Goal: Information Seeking & Learning: Learn about a topic

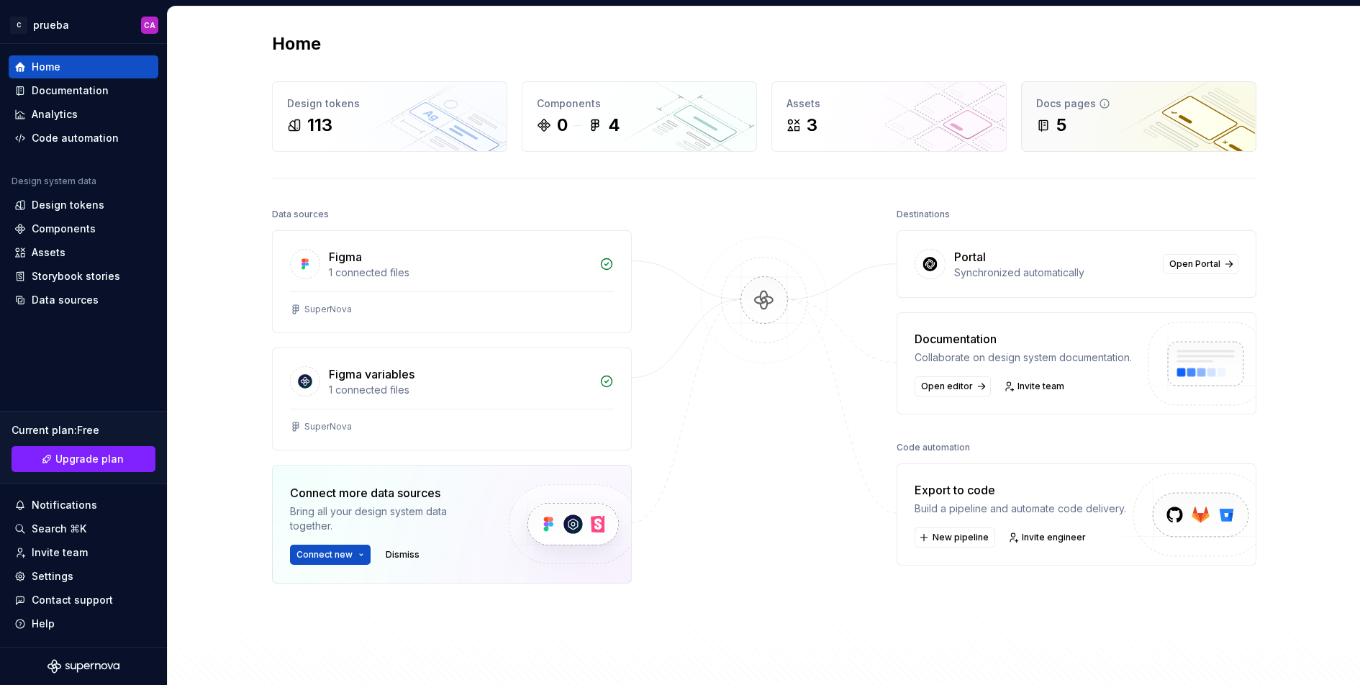
click at [1086, 108] on div "Docs pages" at bounding box center [1138, 103] width 205 height 14
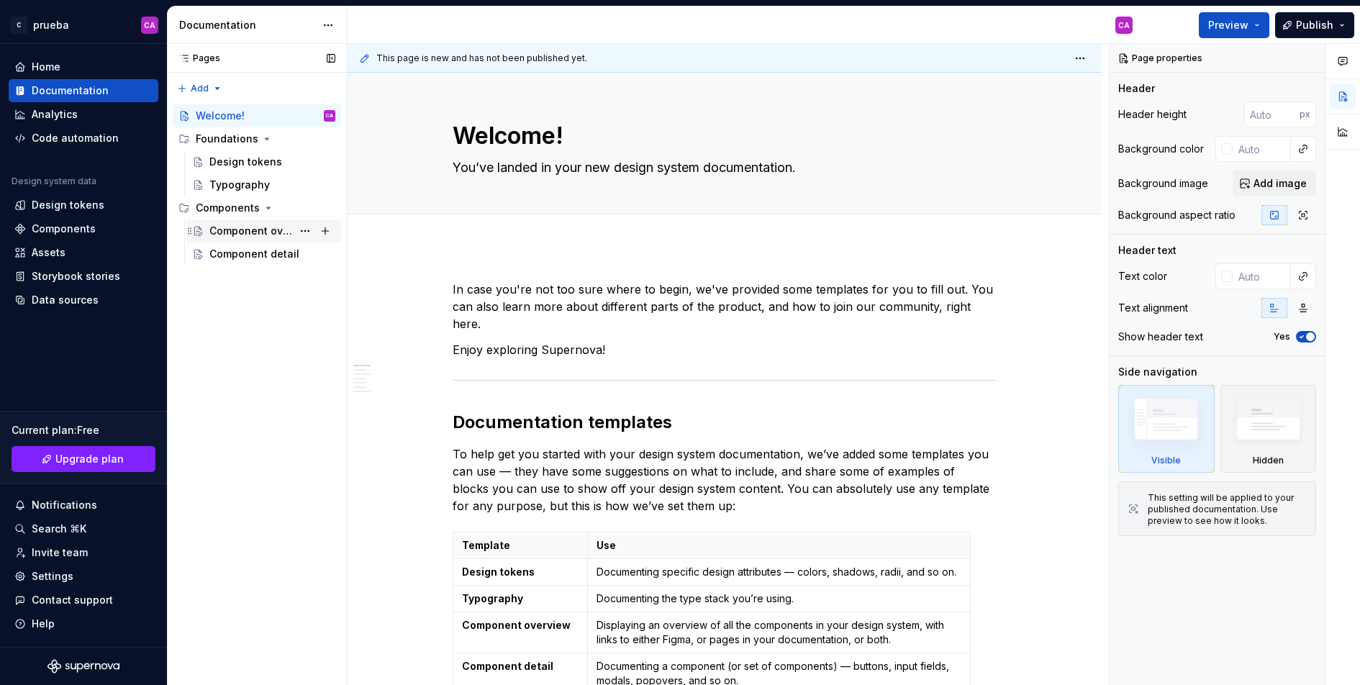
click at [269, 234] on div "Component overview" at bounding box center [250, 231] width 83 height 14
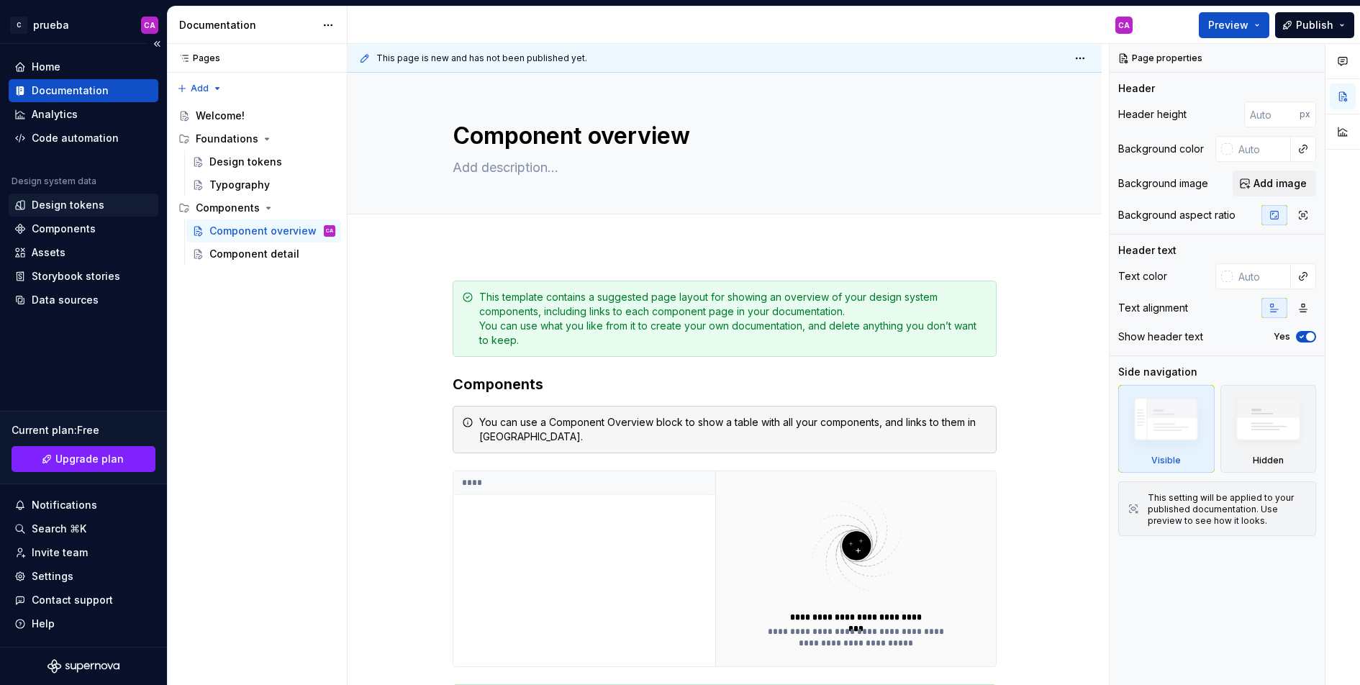
type textarea "*"
click at [81, 196] on div "Design tokens" at bounding box center [84, 205] width 150 height 23
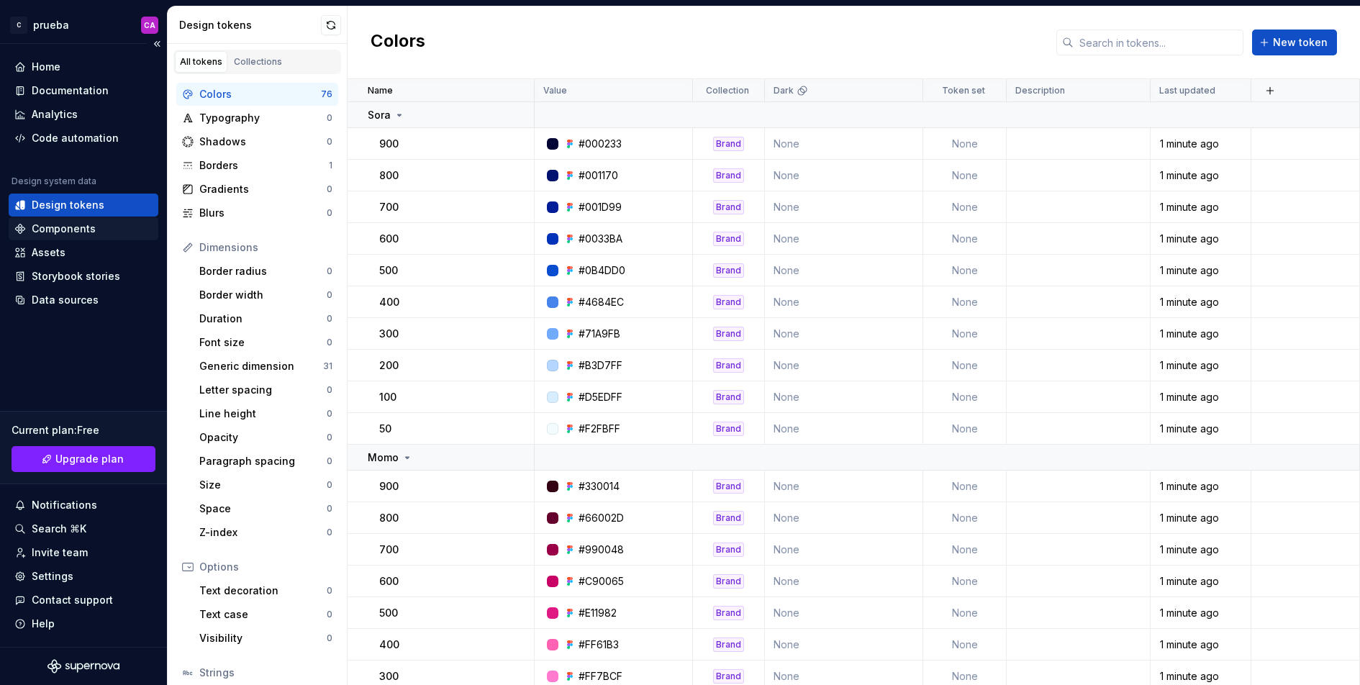
click at [78, 227] on div "Components" at bounding box center [64, 229] width 64 height 14
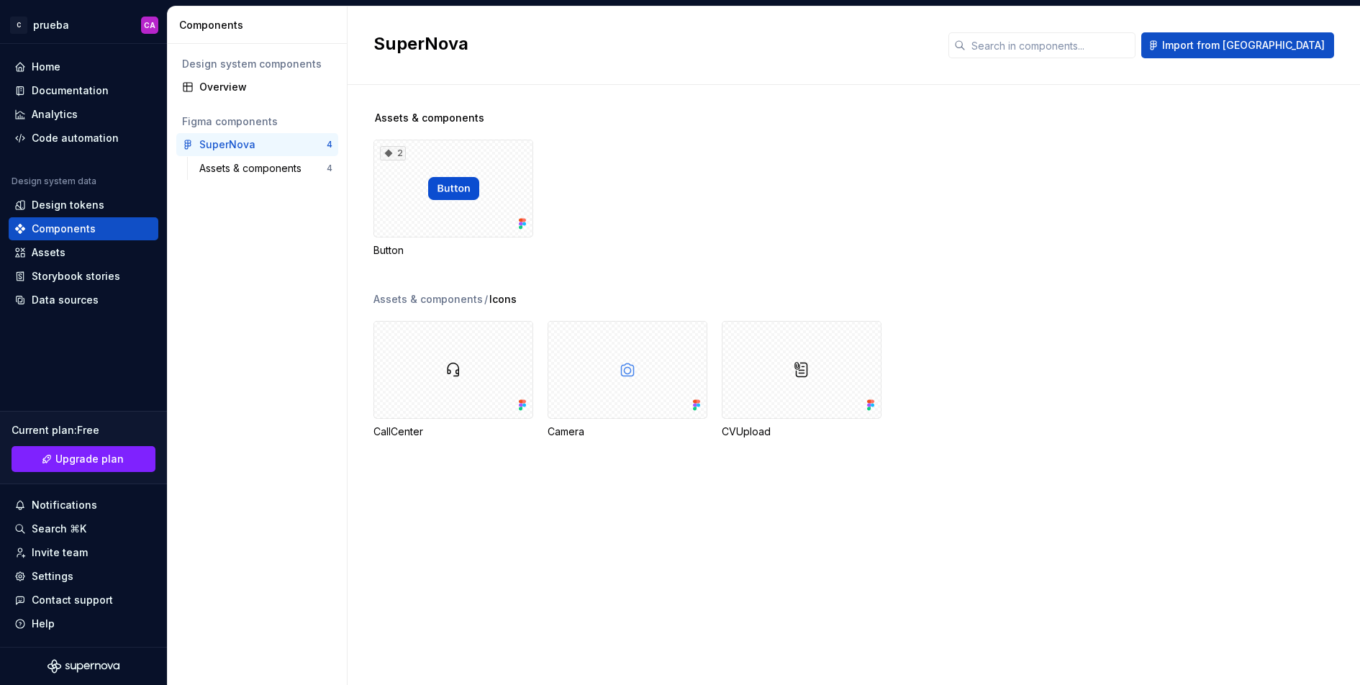
click at [1250, 31] on div "SuperNova Import from [GEOGRAPHIC_DATA]" at bounding box center [853, 45] width 1012 height 78
click at [1250, 40] on span "Import from [GEOGRAPHIC_DATA]" at bounding box center [1243, 45] width 163 height 14
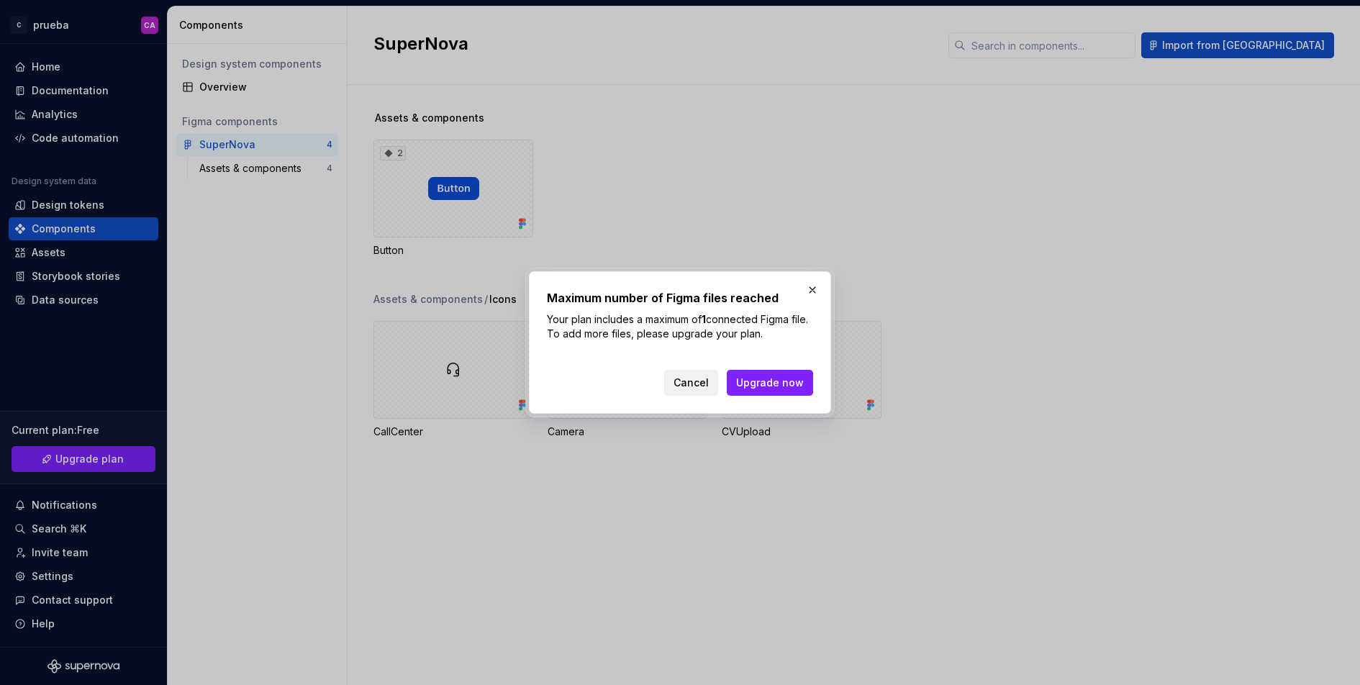
click at [696, 373] on button "Cancel" at bounding box center [691, 383] width 54 height 26
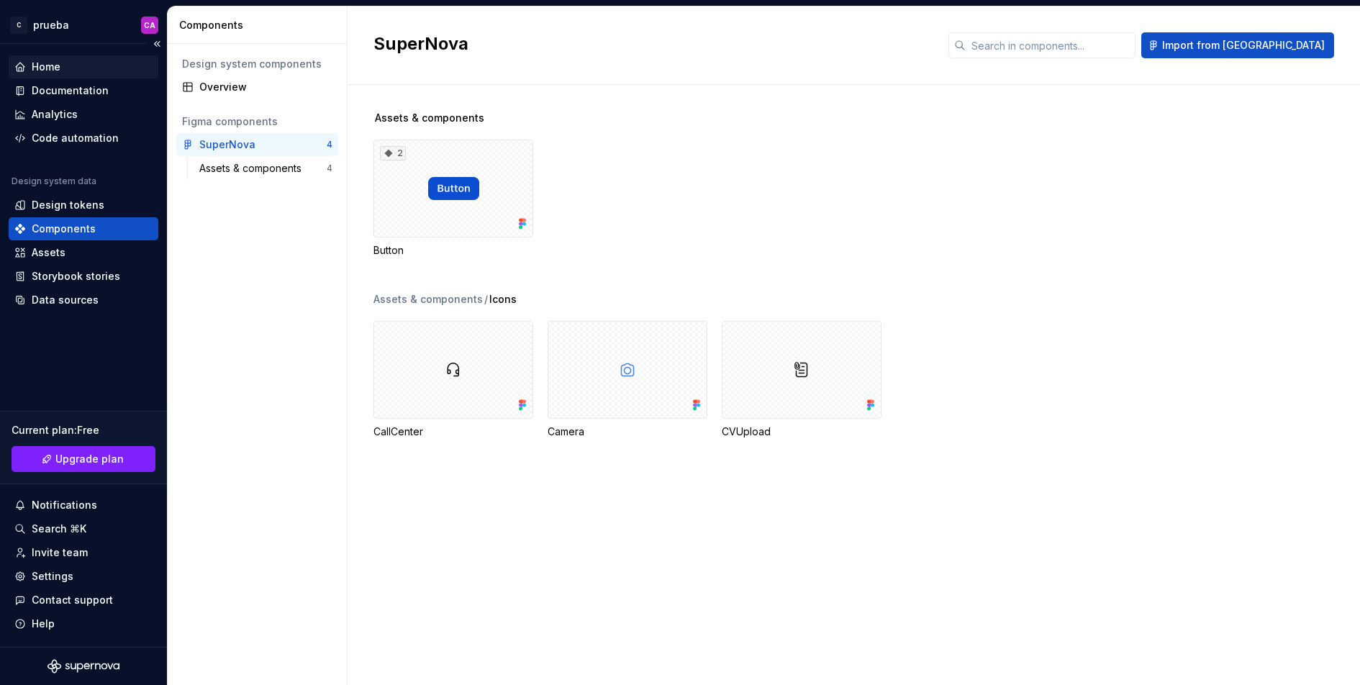
click at [104, 71] on div "Home" at bounding box center [83, 67] width 138 height 14
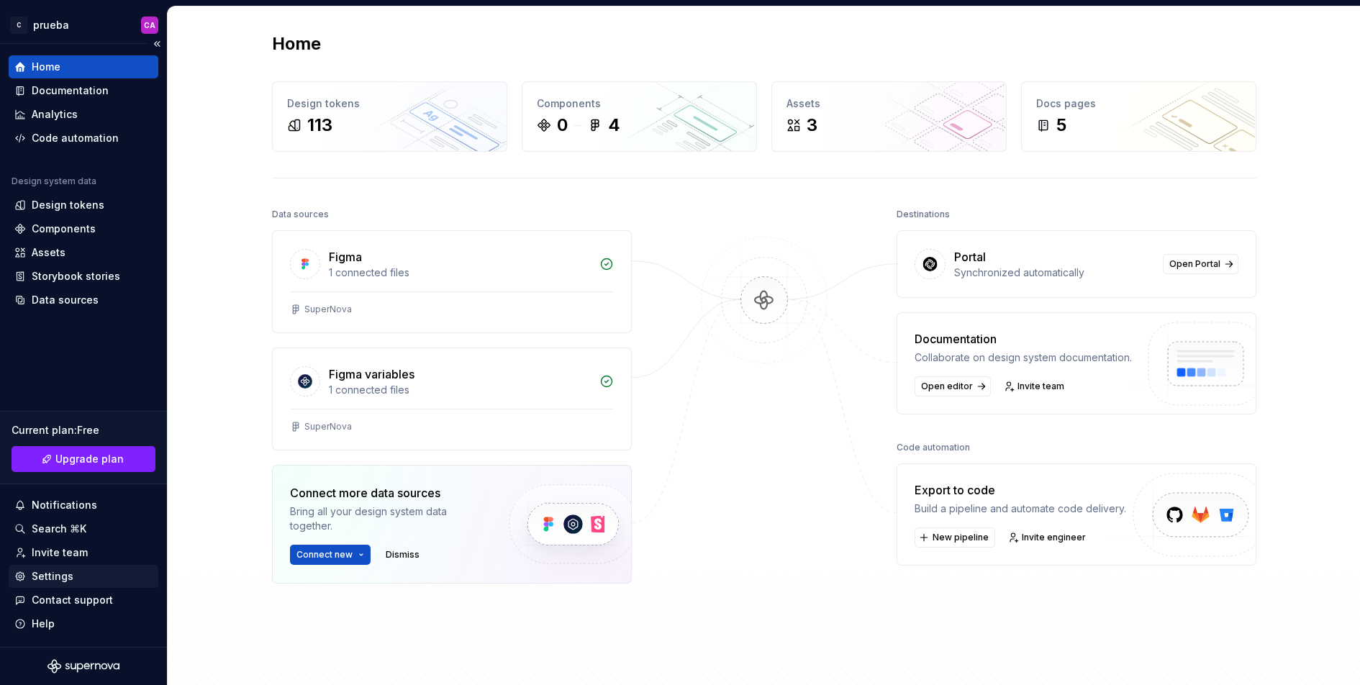
click at [53, 570] on div "Settings" at bounding box center [53, 576] width 42 height 14
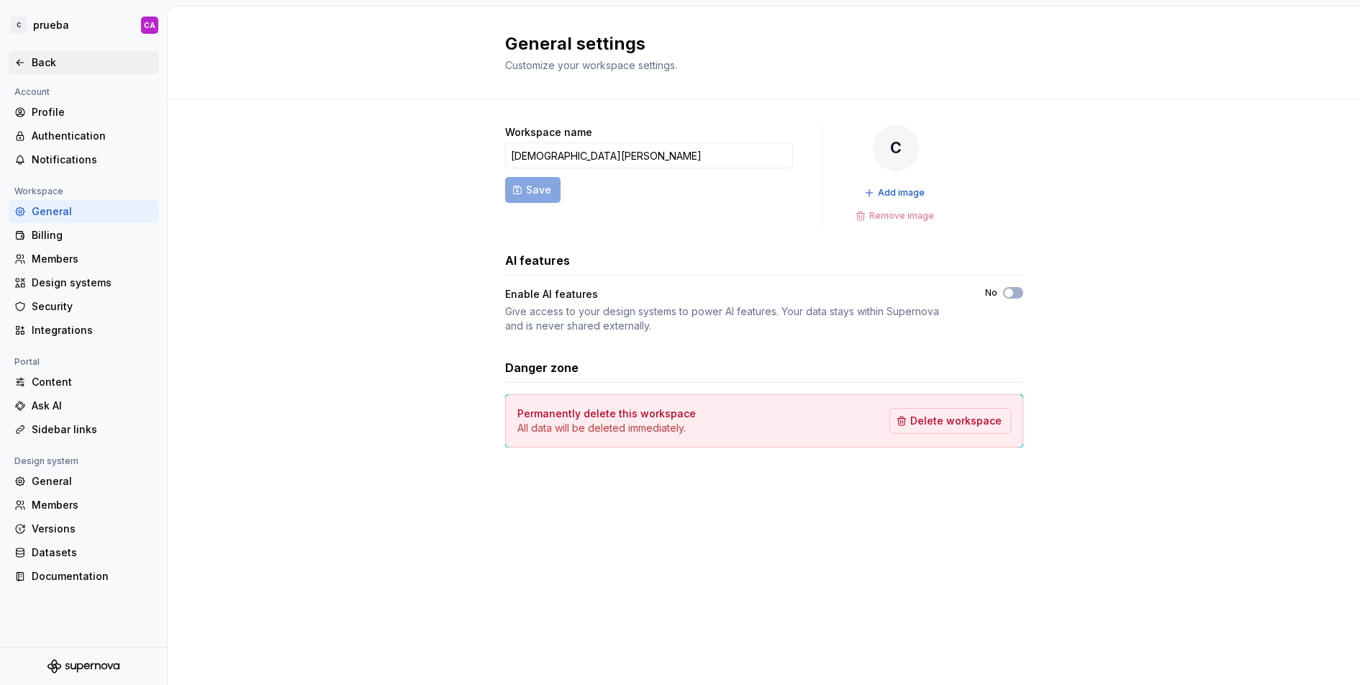
click at [33, 57] on div "Back" at bounding box center [92, 62] width 121 height 14
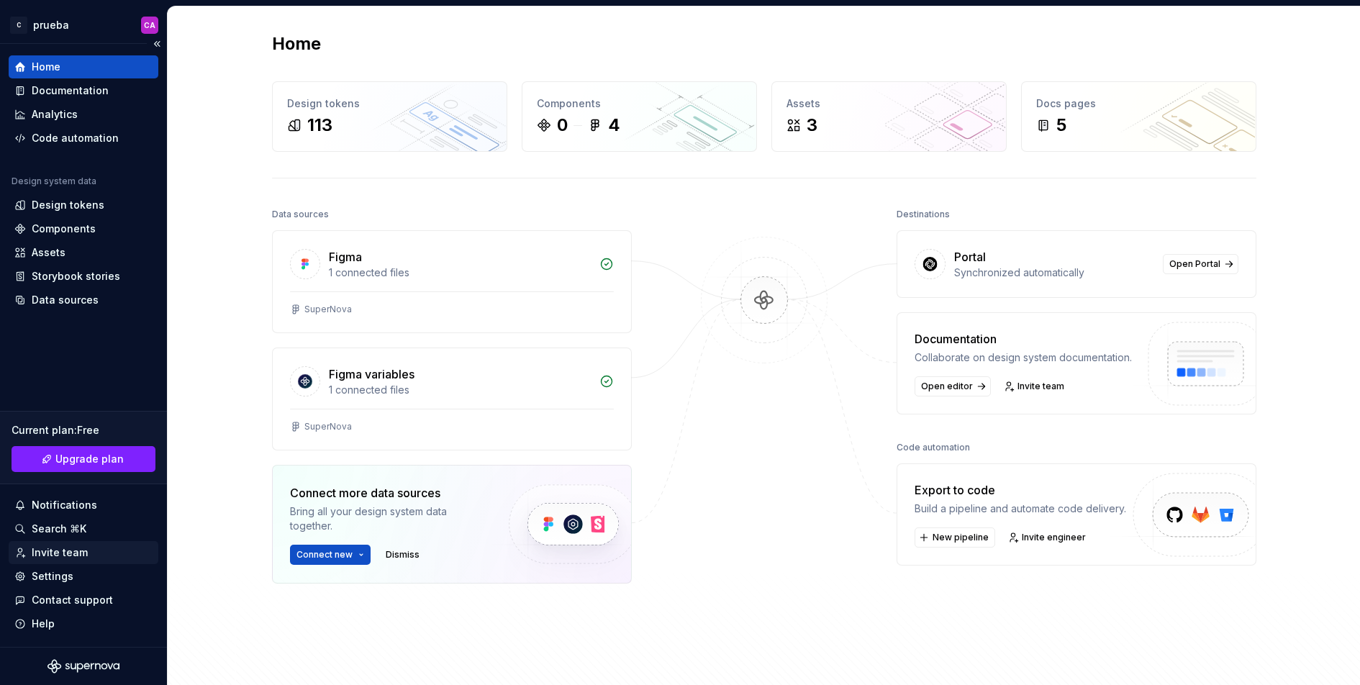
click at [71, 558] on div "Invite team" at bounding box center [60, 552] width 56 height 14
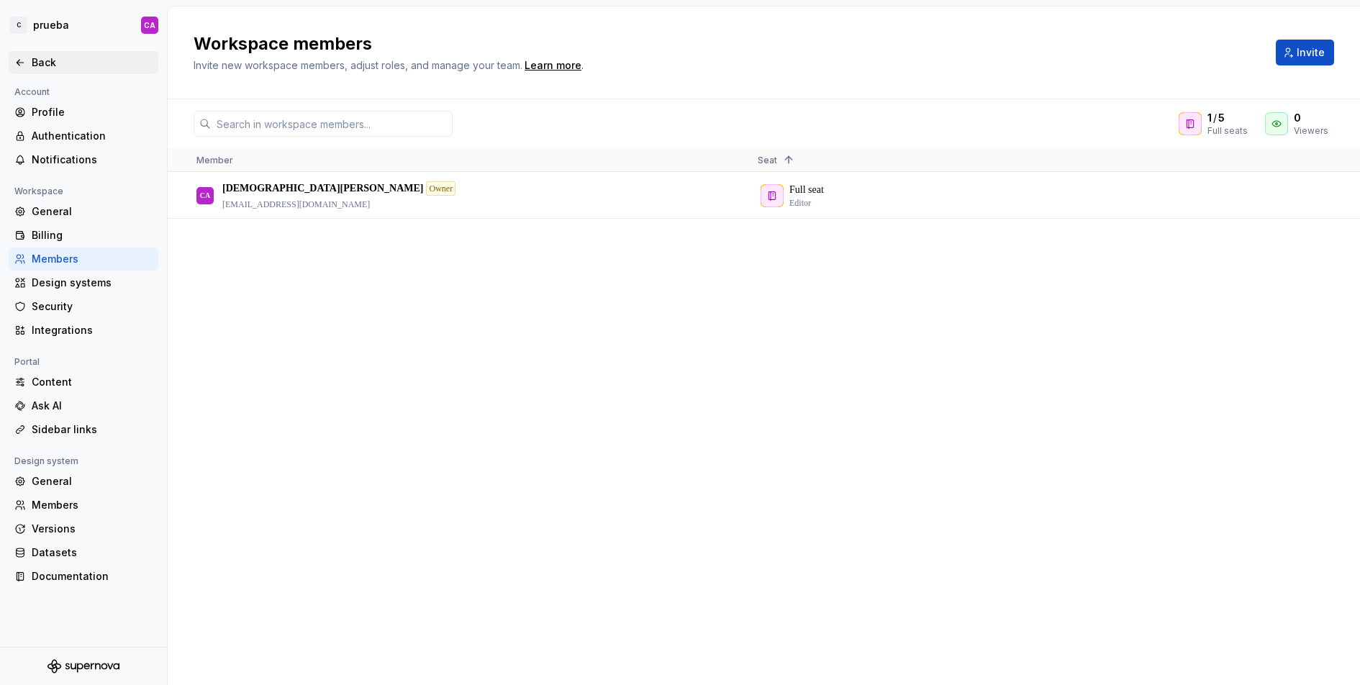
click at [21, 54] on div "Back" at bounding box center [84, 62] width 150 height 23
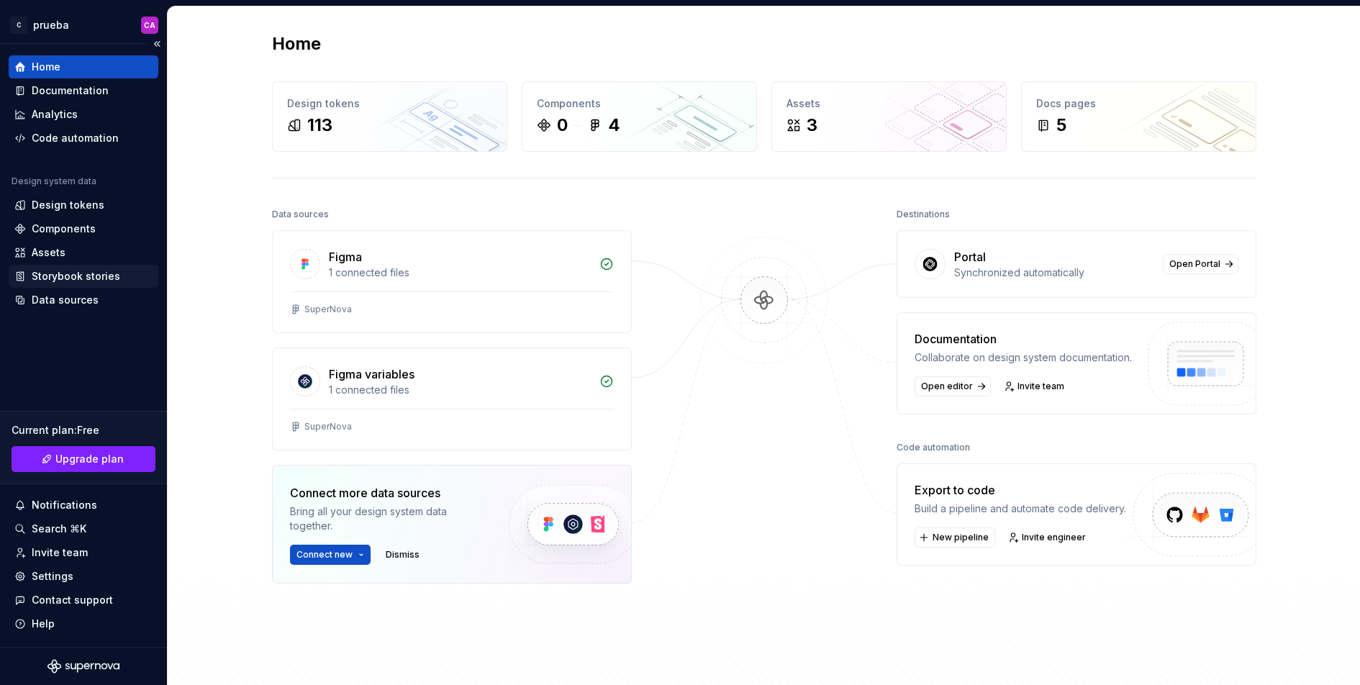
click at [84, 277] on div "Storybook stories" at bounding box center [76, 276] width 88 height 14
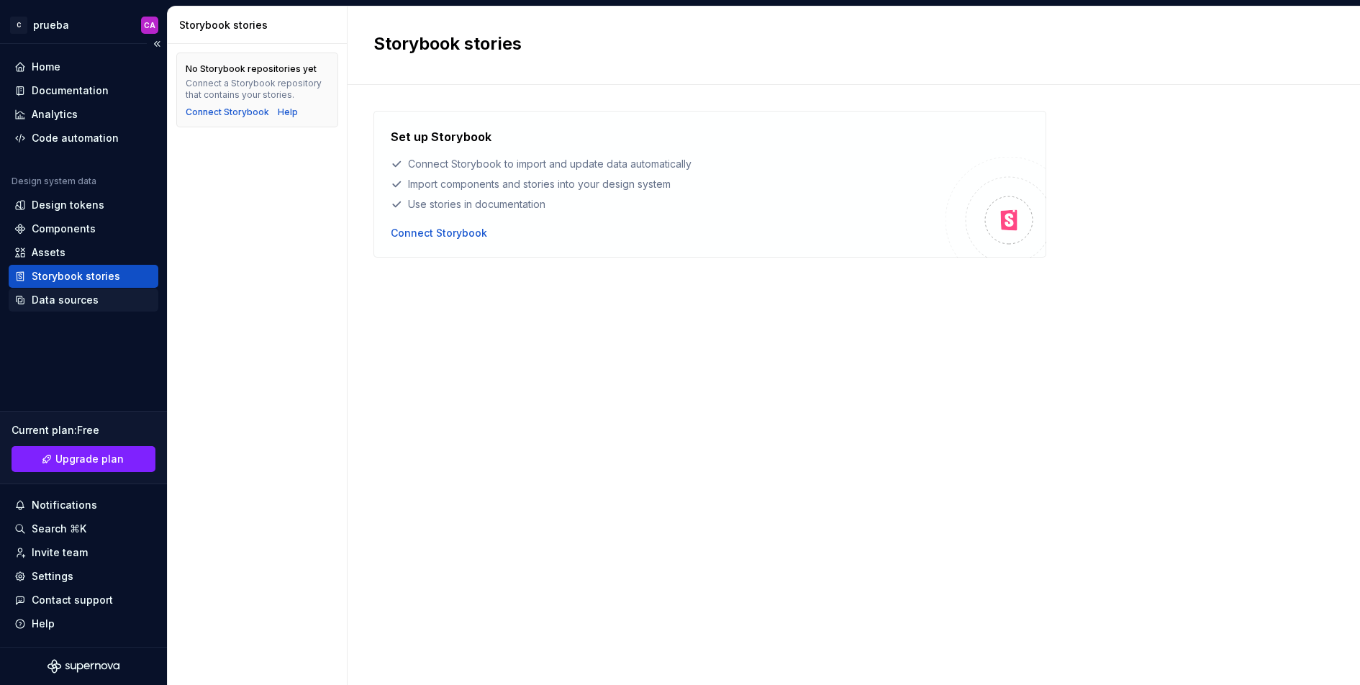
click at [78, 295] on div "Data sources" at bounding box center [65, 300] width 67 height 14
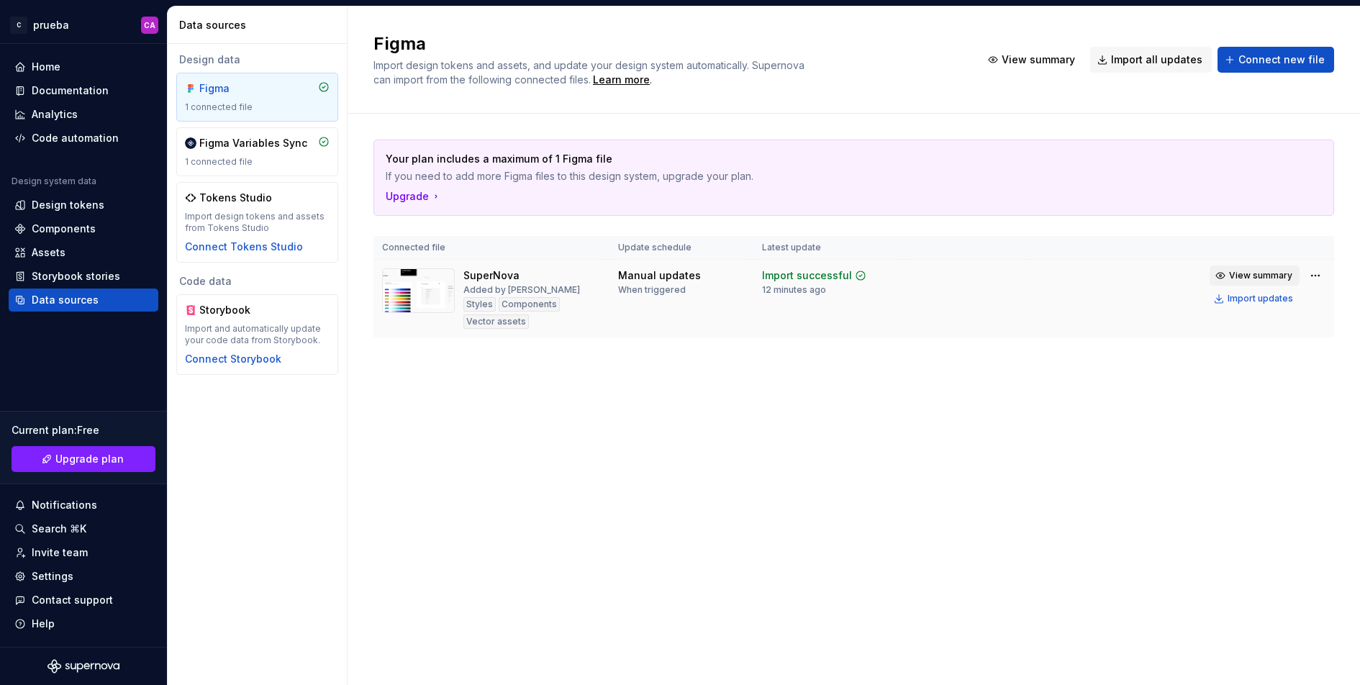
click at [1263, 275] on span "View summary" at bounding box center [1260, 276] width 63 height 12
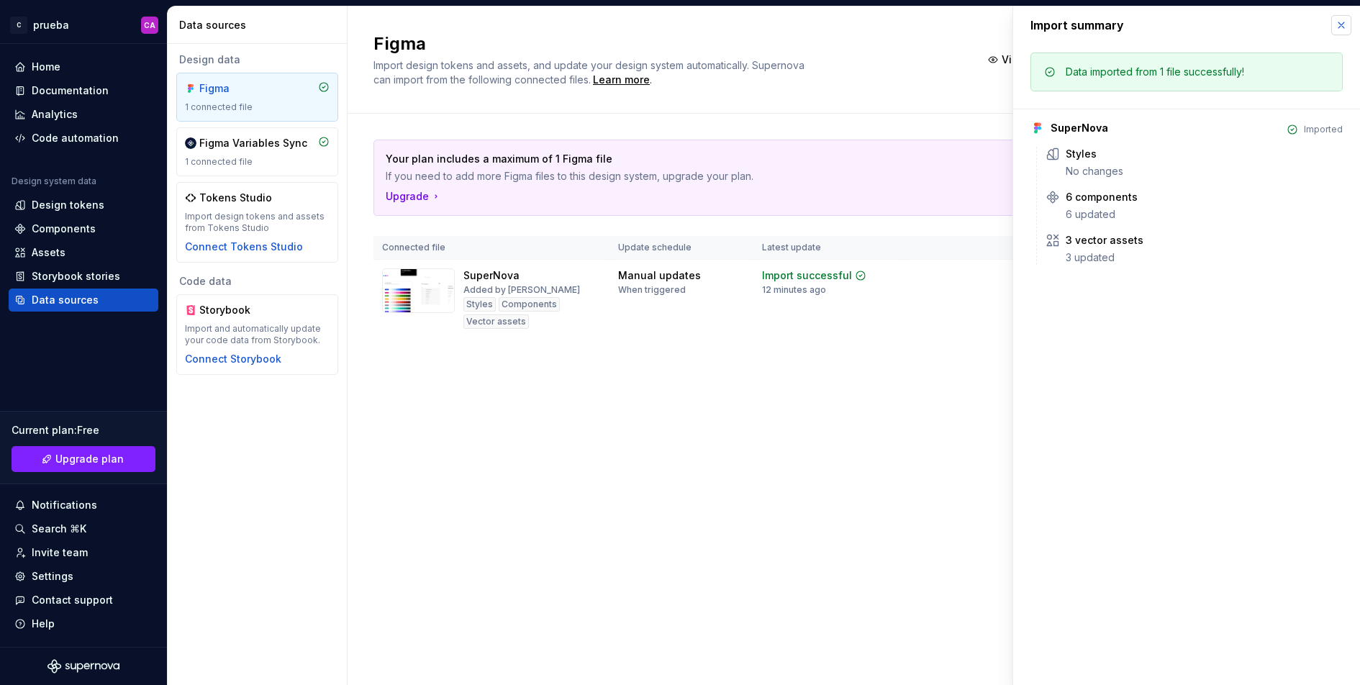
click at [1340, 26] on button "button" at bounding box center [1341, 25] width 20 height 20
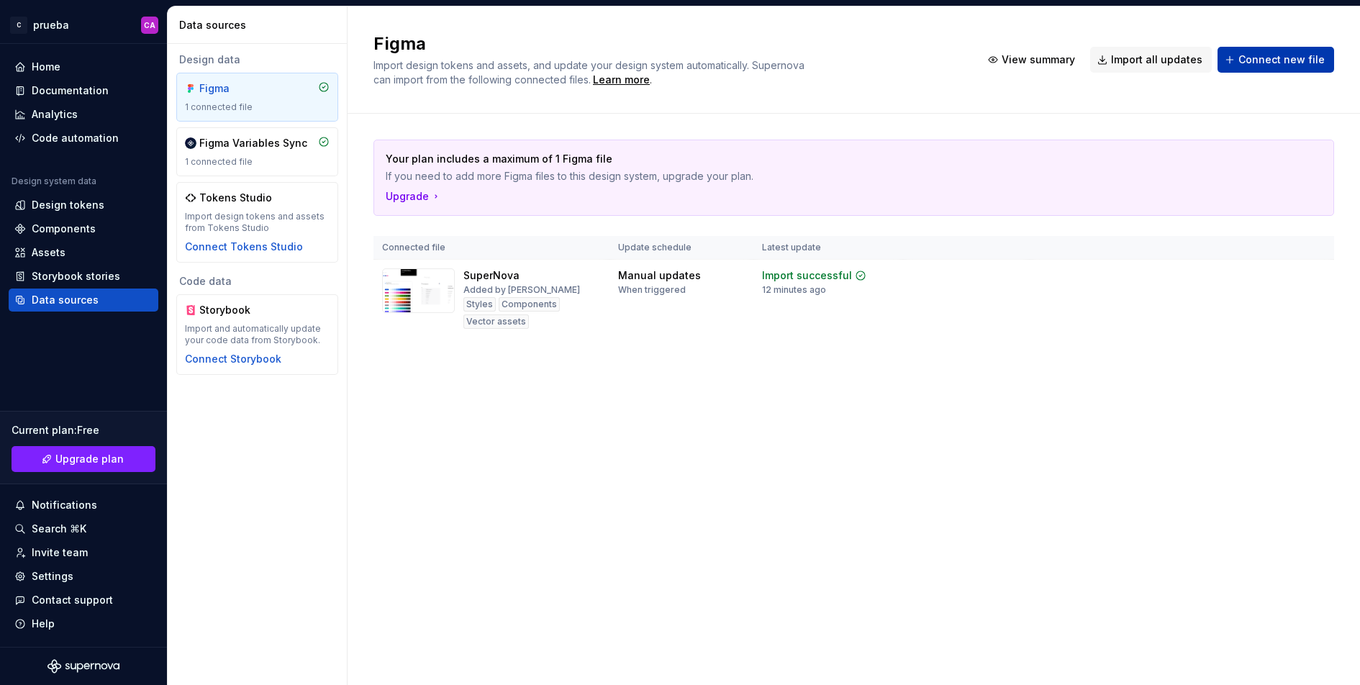
click at [1268, 62] on span "Connect new file" at bounding box center [1281, 60] width 86 height 14
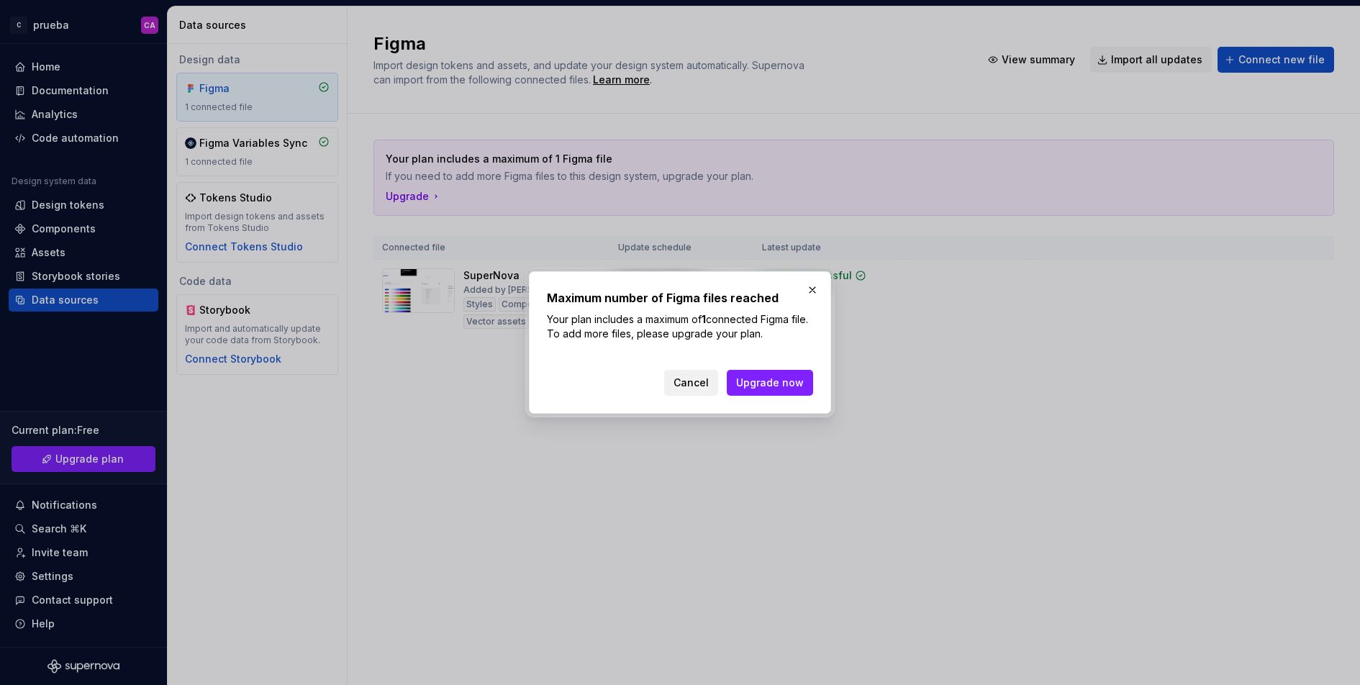
click at [696, 378] on span "Cancel" at bounding box center [690, 383] width 35 height 14
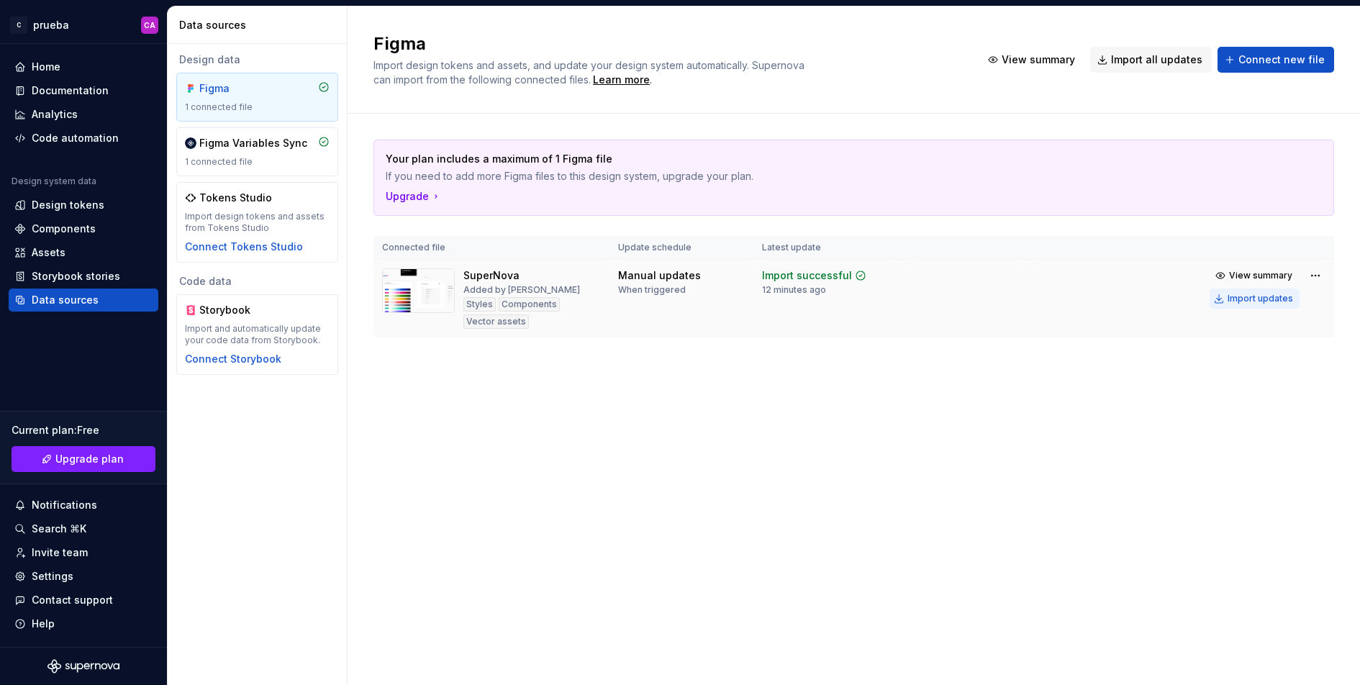
click at [1272, 291] on button "Import updates" at bounding box center [1254, 298] width 90 height 20
click at [71, 199] on div "Design tokens" at bounding box center [68, 205] width 73 height 14
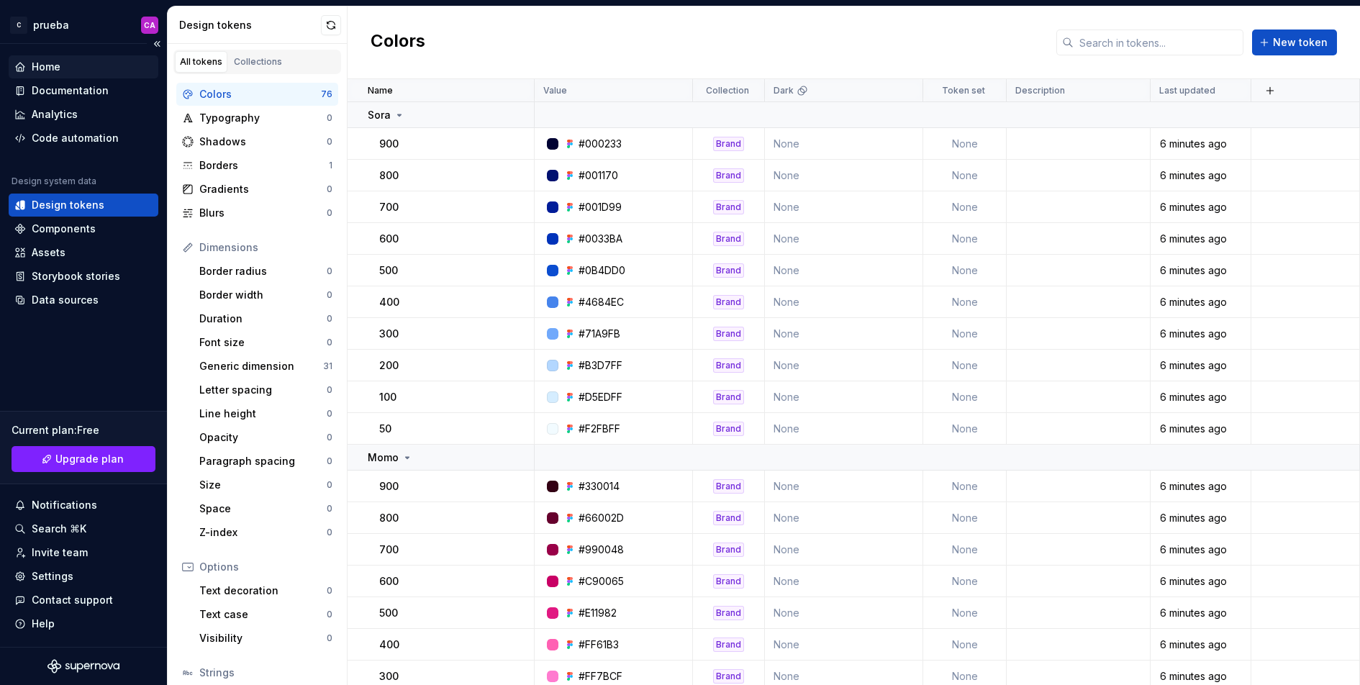
click at [68, 71] on div "Home" at bounding box center [83, 67] width 138 height 14
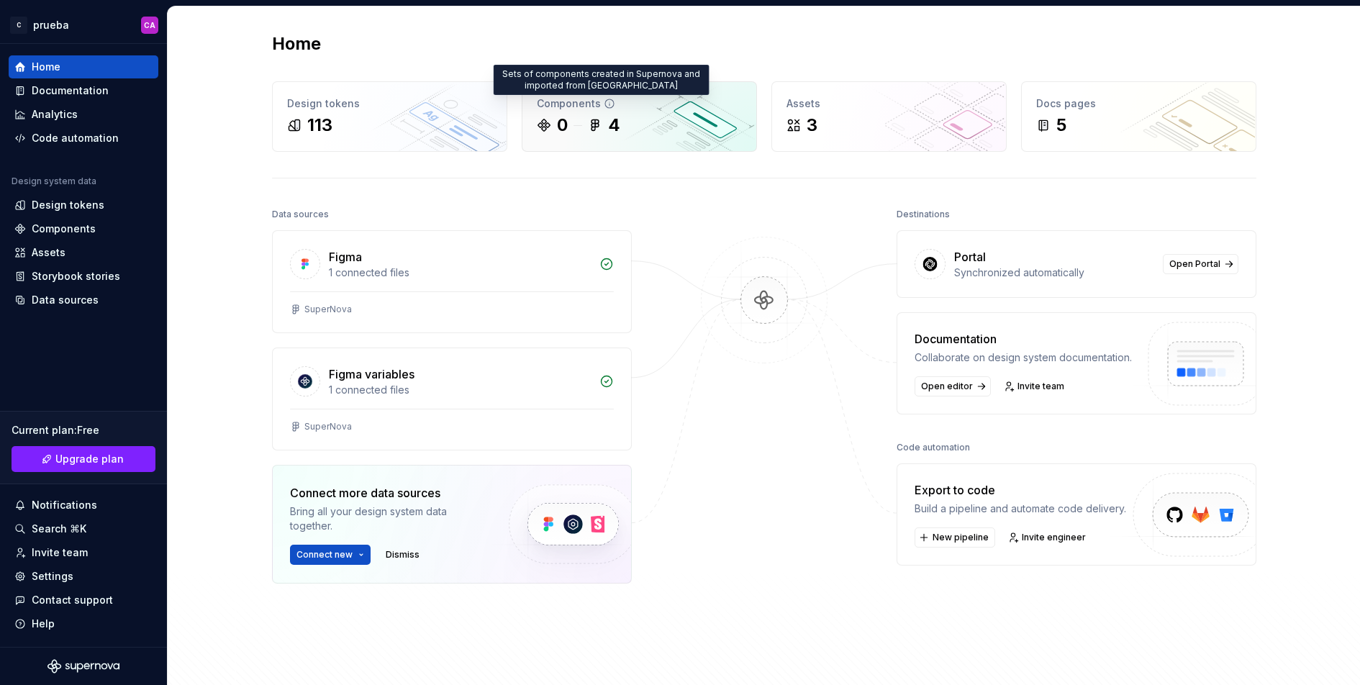
click at [604, 105] on icon at bounding box center [610, 104] width 12 height 12
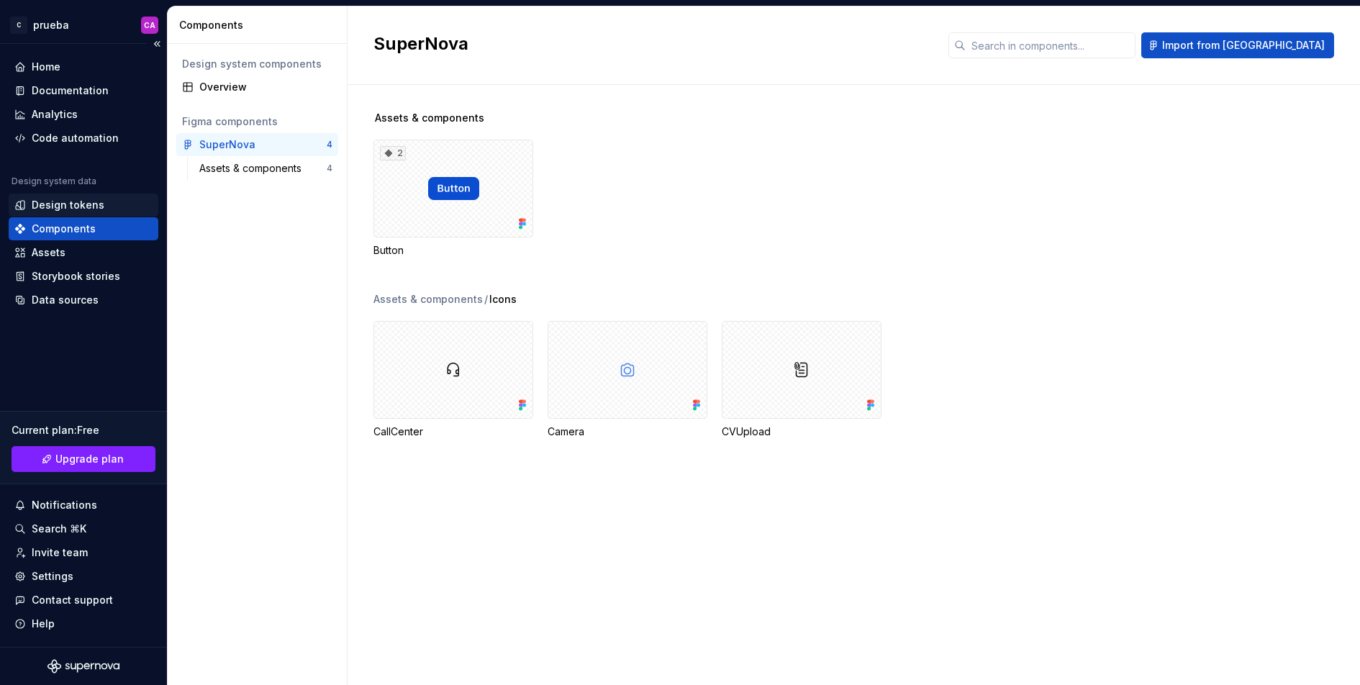
click at [104, 199] on div "Design tokens" at bounding box center [83, 205] width 138 height 14
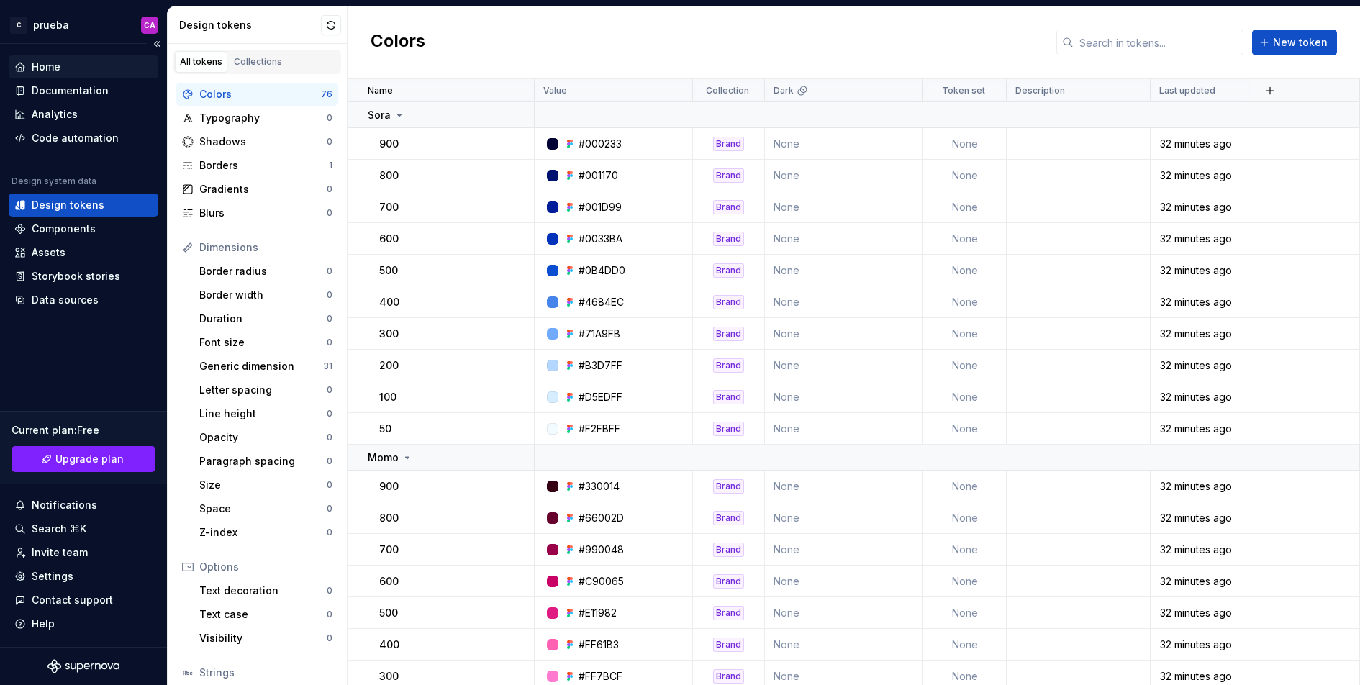
click at [78, 63] on div "Home" at bounding box center [83, 67] width 138 height 14
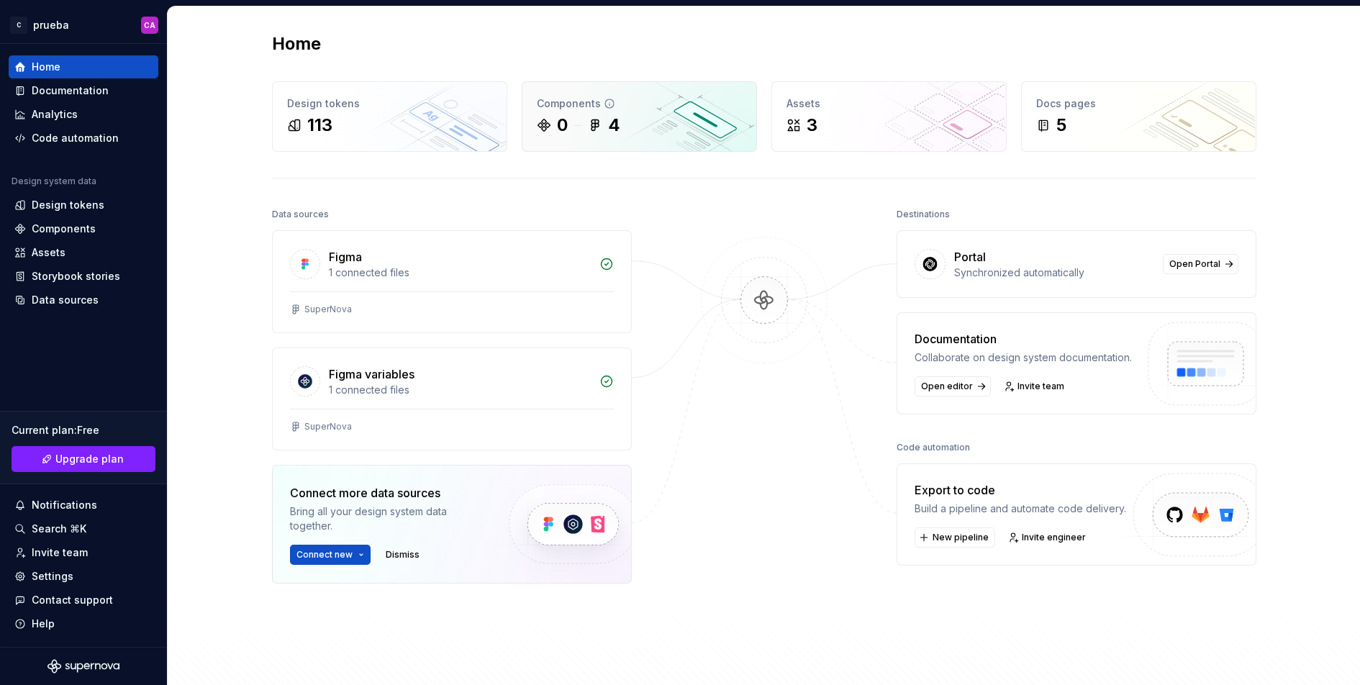
click at [654, 91] on div "Components 0 4" at bounding box center [639, 116] width 234 height 69
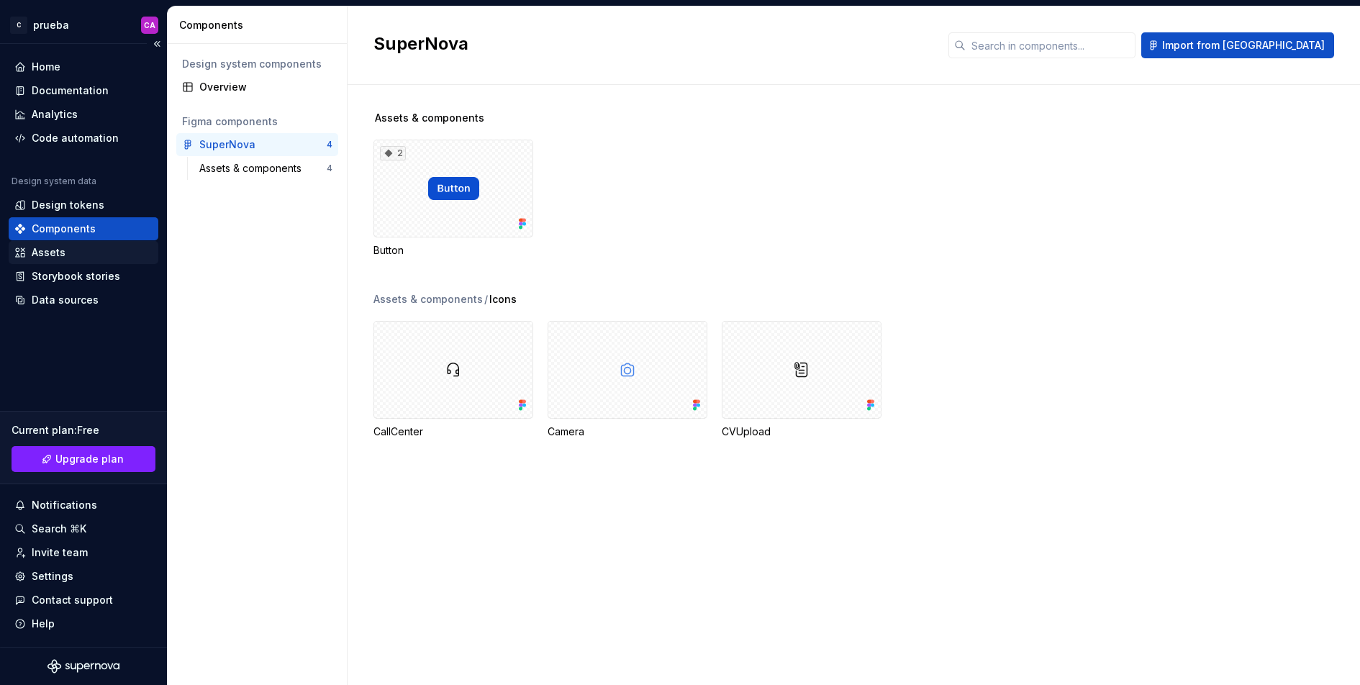
click at [96, 242] on div "Assets" at bounding box center [84, 252] width 150 height 23
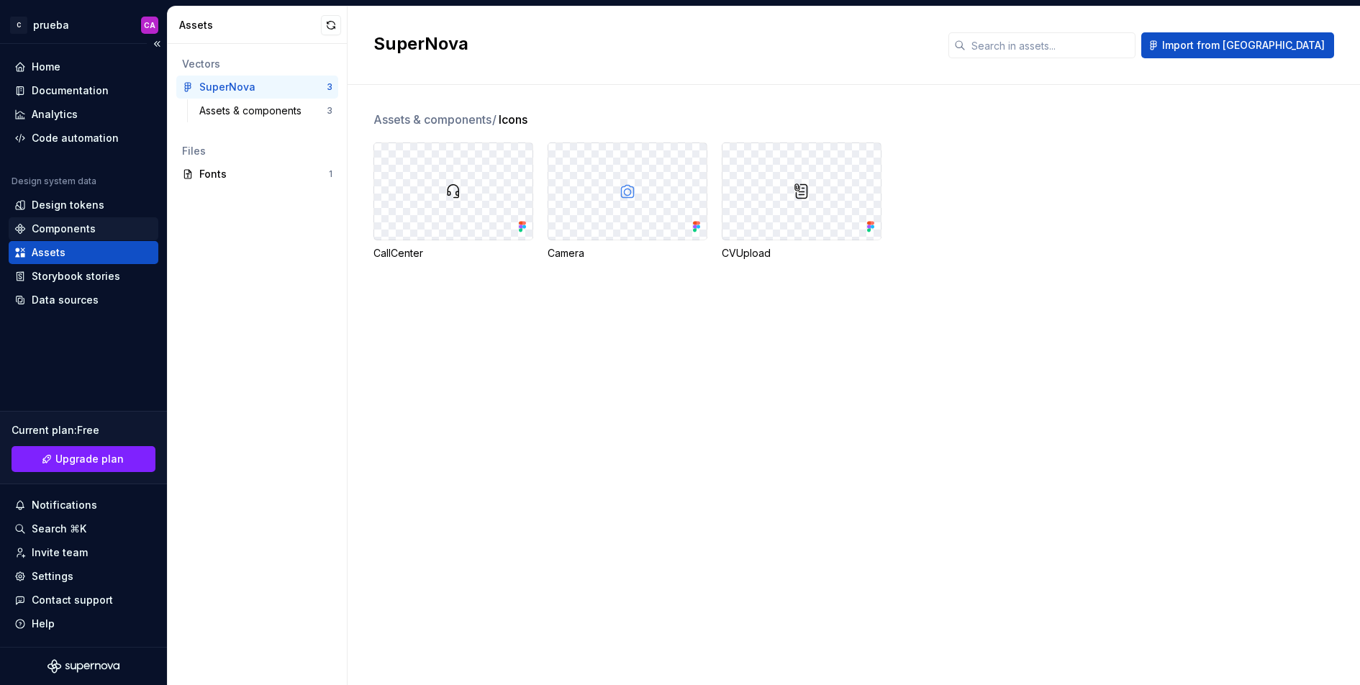
click at [91, 227] on div "Components" at bounding box center [64, 229] width 64 height 14
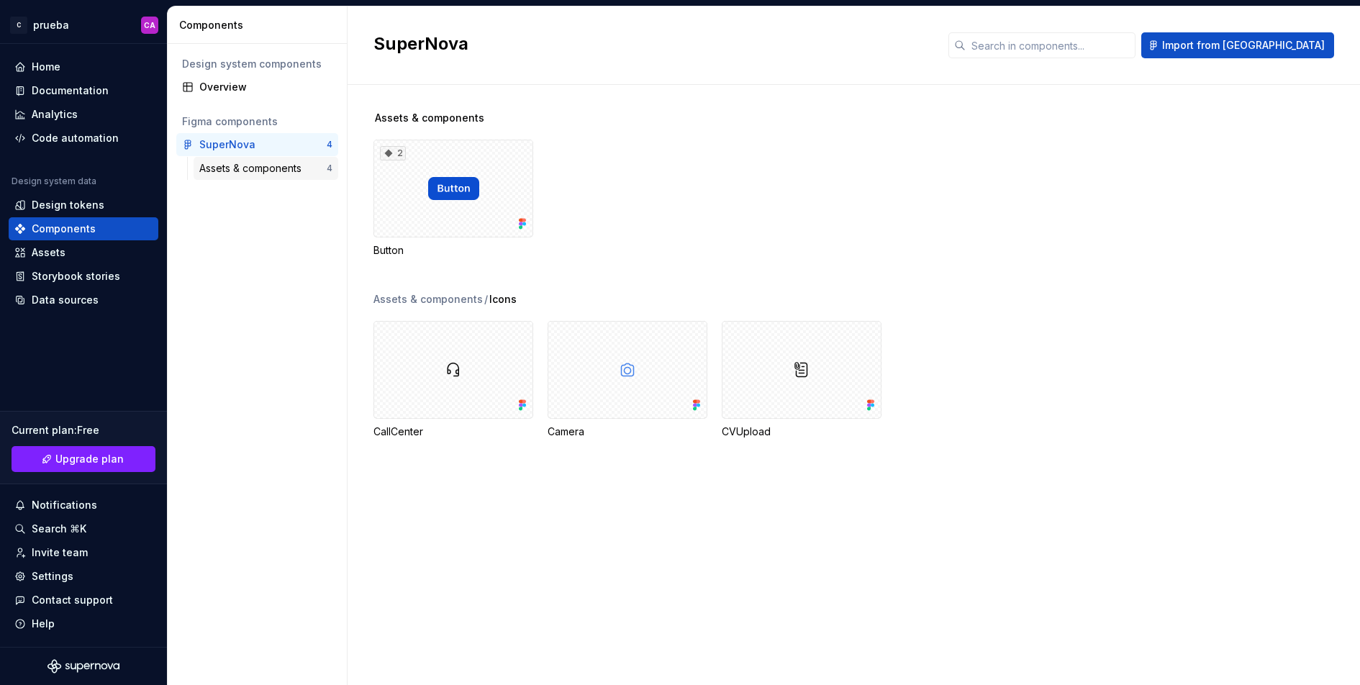
click at [246, 168] on div "Assets & components" at bounding box center [253, 168] width 108 height 14
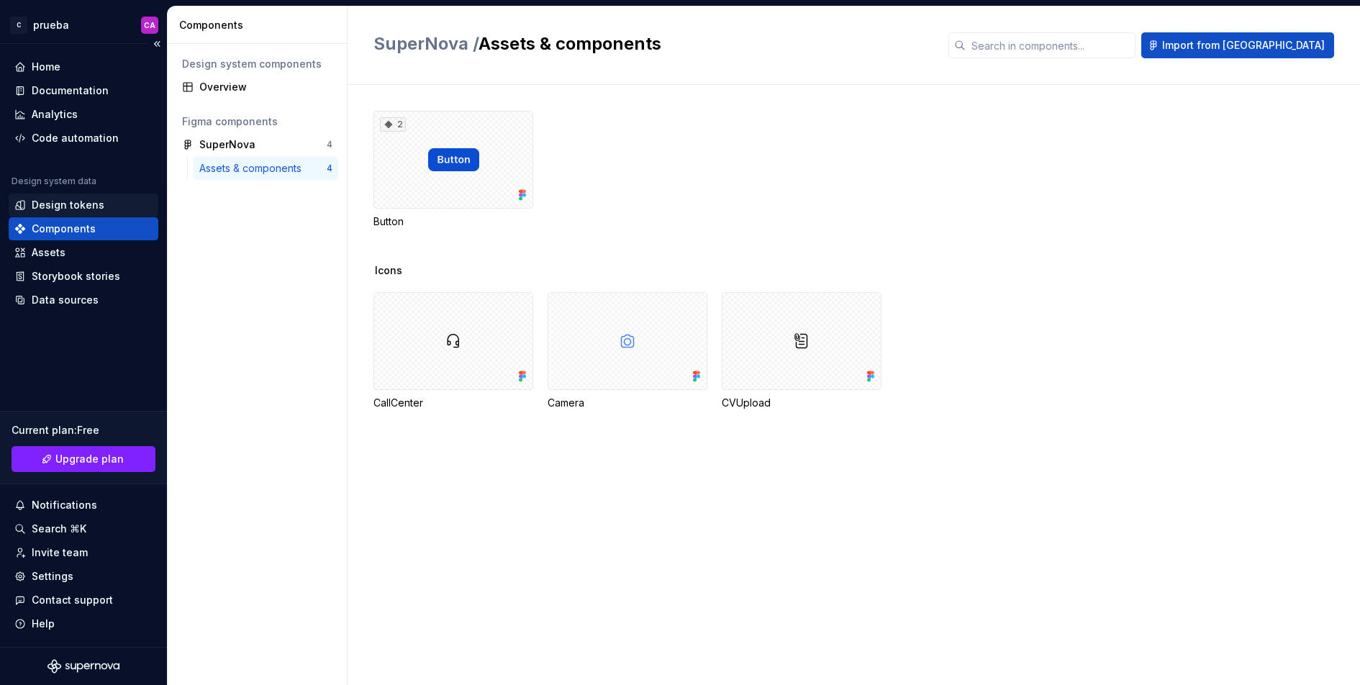
click at [97, 204] on div "Design tokens" at bounding box center [68, 205] width 73 height 14
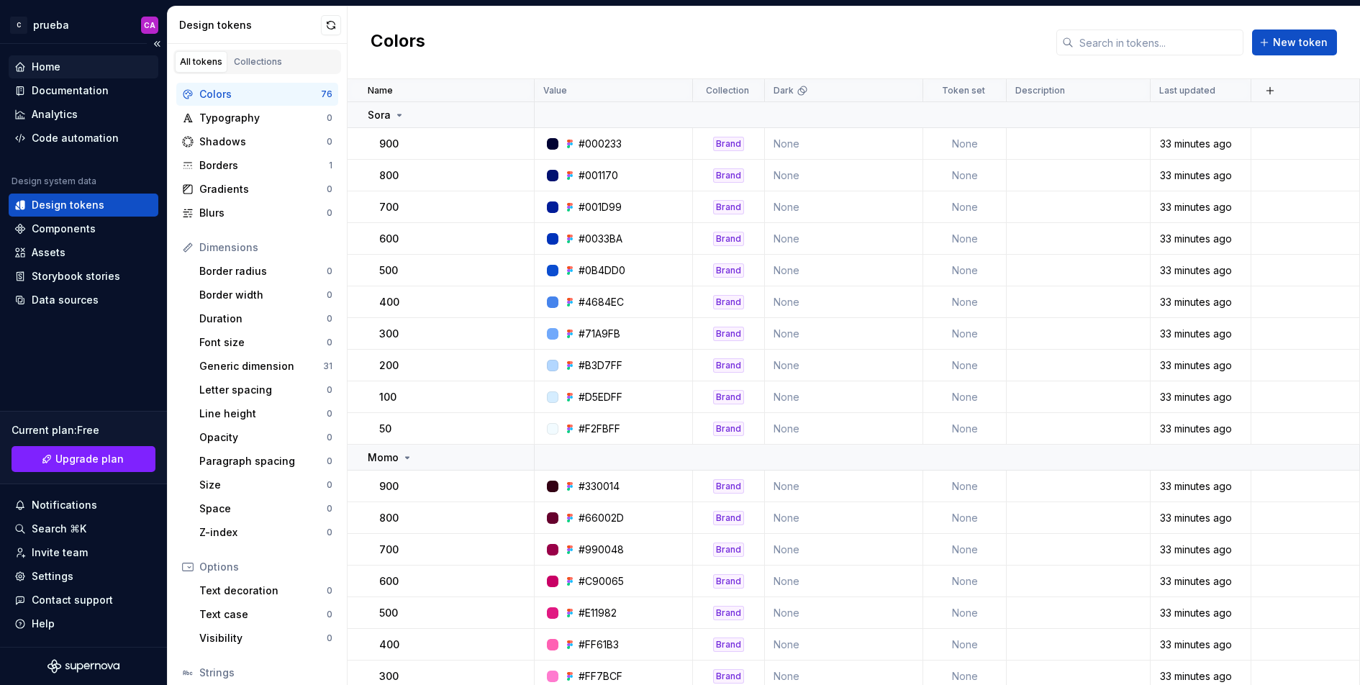
click at [71, 65] on div "Home" at bounding box center [83, 67] width 138 height 14
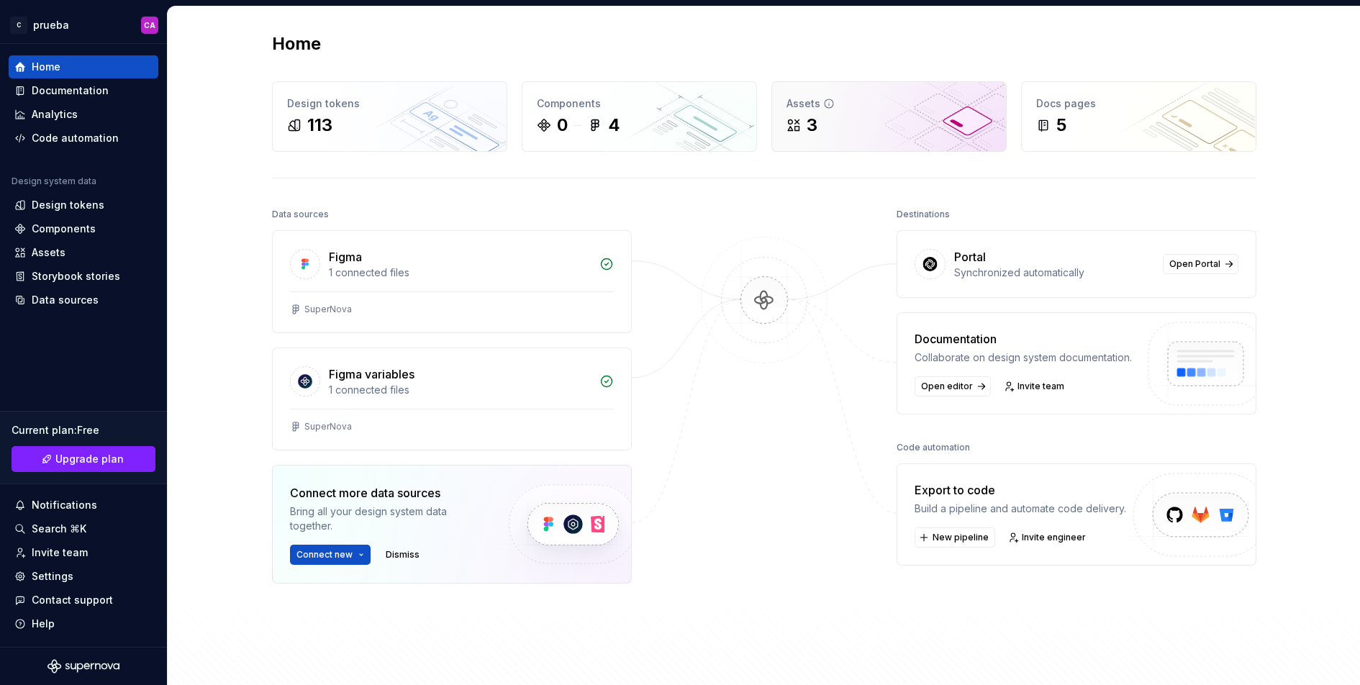
click at [897, 109] on div "Assets" at bounding box center [888, 103] width 205 height 14
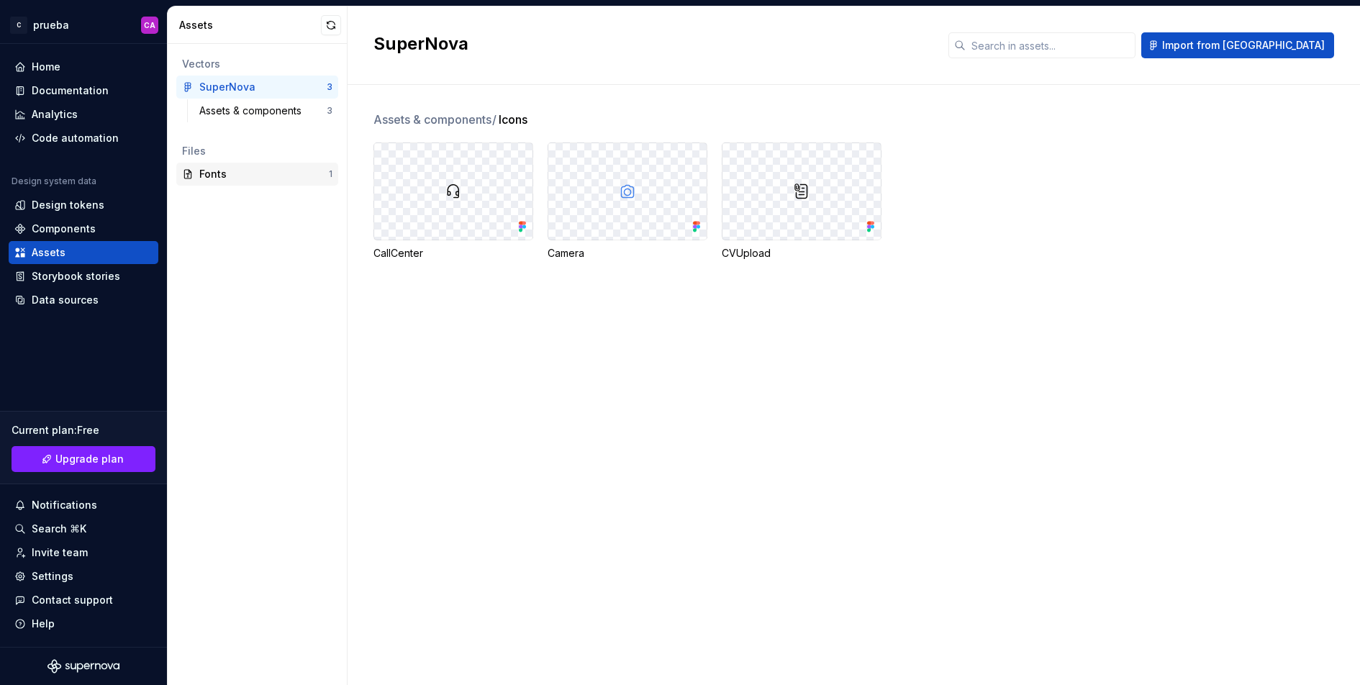
click at [271, 176] on div "Fonts" at bounding box center [263, 174] width 129 height 14
